Goal: Task Accomplishment & Management: Complete application form

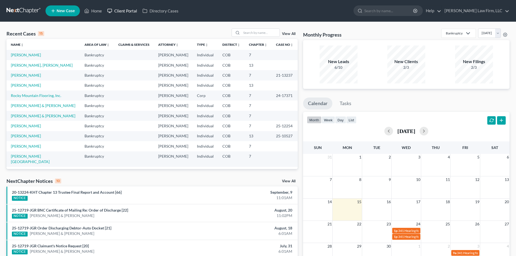
click at [123, 11] on link "Client Portal" at bounding box center [122, 11] width 35 height 10
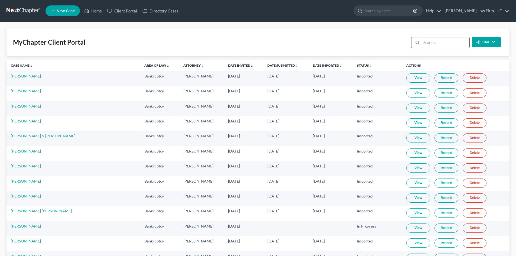
click at [438, 40] on input "search" at bounding box center [446, 42] width 48 height 10
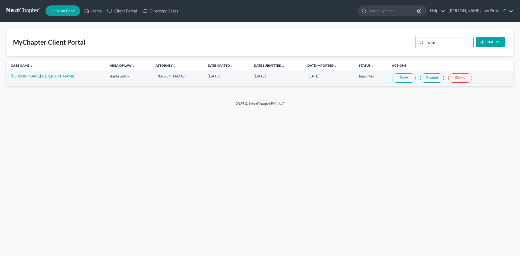
type input "wise"
click at [41, 76] on link "[PERSON_NAME] & [PERSON_NAME]" at bounding box center [43, 76] width 65 height 5
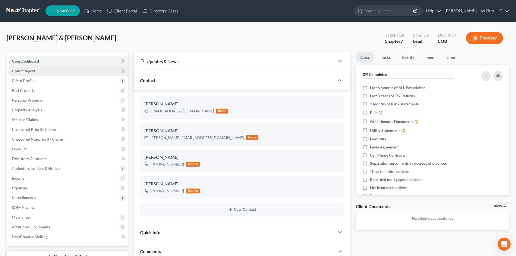
click at [25, 70] on span "Credit Report" at bounding box center [23, 71] width 23 height 5
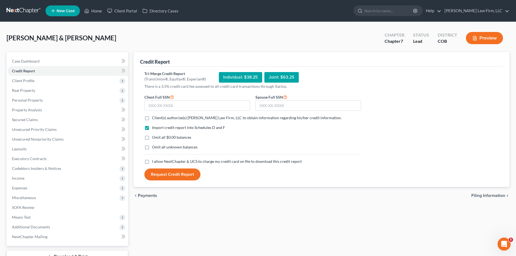
click at [437, 85] on div "Tri-Merge Credit Report (TransUnion®, Equifax®, Experian®) Individual: $38.25 J…" at bounding box center [321, 126] width 355 height 110
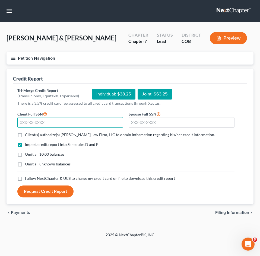
click at [80, 128] on input "text" at bounding box center [70, 122] width 106 height 11
type input "391-88-5534"
click at [81, 134] on span "Client(s) authorize(s) [PERSON_NAME] Law Firm, LLC to obtain information regard…" at bounding box center [120, 134] width 190 height 5
click at [31, 134] on input "Client(s) authorize(s) [PERSON_NAME] Law Firm, LLC to obtain information regard…" at bounding box center [29, 134] width 4 height 4
checkbox input "true"
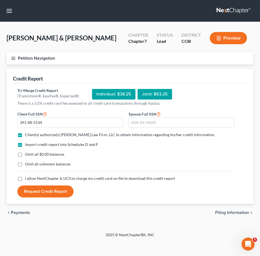
click at [72, 176] on span "I allow NextChapter & UCS to charge my credit card on file to download this cre…" at bounding box center [100, 178] width 150 height 5
click at [31, 176] on input "I allow NextChapter & UCS to charge my credit card on file to download this cre…" at bounding box center [29, 178] width 4 height 4
checkbox input "true"
click at [169, 123] on input "text" at bounding box center [181, 122] width 106 height 11
type input "521-43-7411"
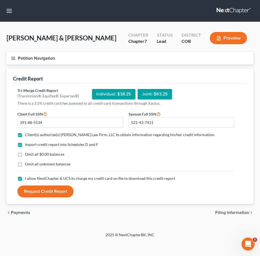
click at [35, 192] on button "Request Credit Report" at bounding box center [45, 191] width 56 height 12
